Goal: Obtain resource: Obtain resource

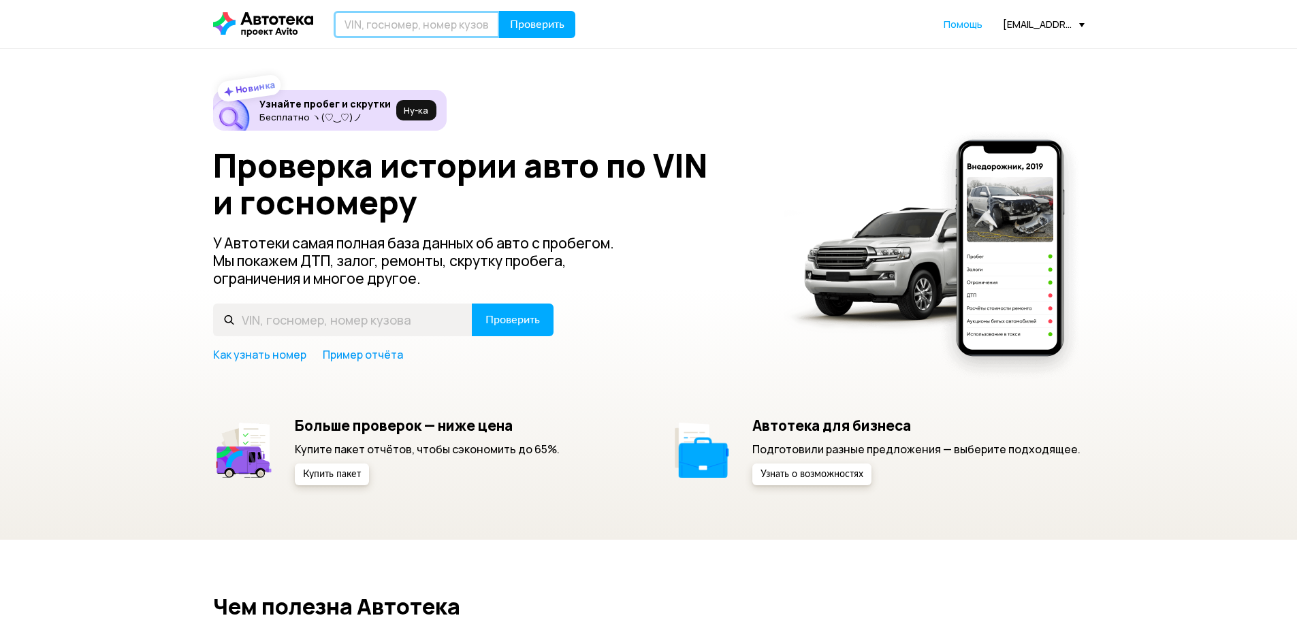
paste input "[VEHICLE_IDENTIFICATION_NUMBER]"
type input "[VEHICLE_IDENTIFICATION_NUMBER]"
click at [537, 27] on span "Проверить" at bounding box center [537, 24] width 54 height 11
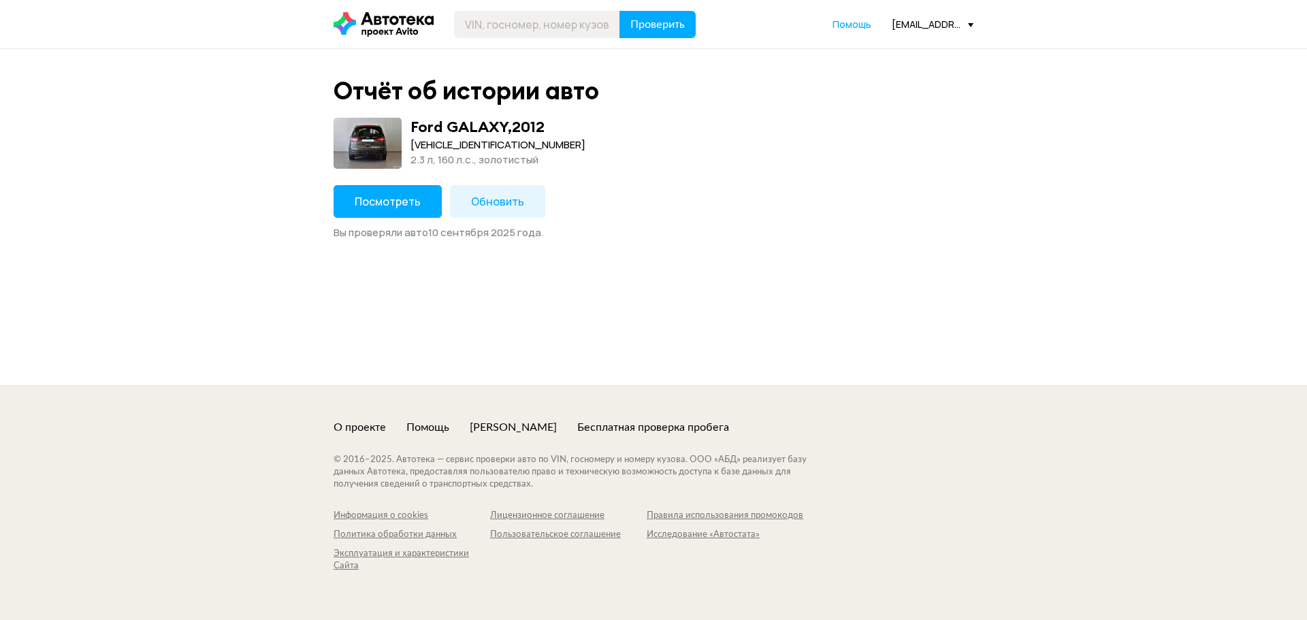
click at [392, 207] on span "Посмотреть" at bounding box center [388, 201] width 66 height 15
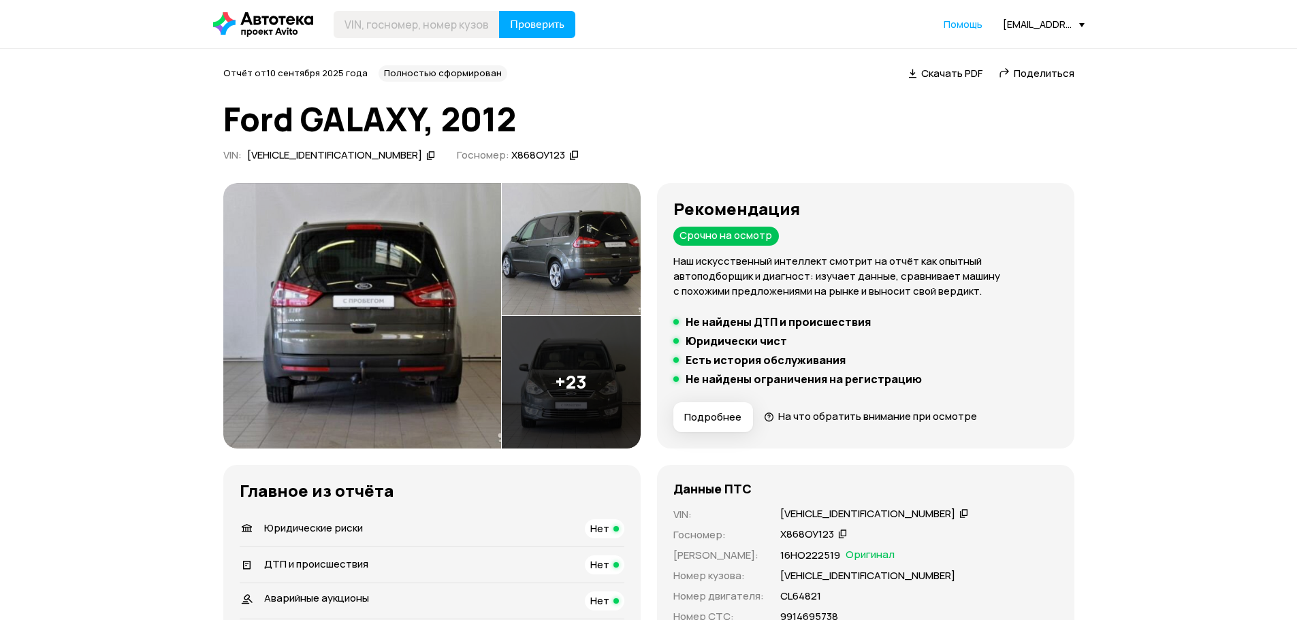
click at [940, 72] on span "Скачать PDF" at bounding box center [951, 73] width 61 height 14
